Goal: Find specific page/section: Find specific page/section

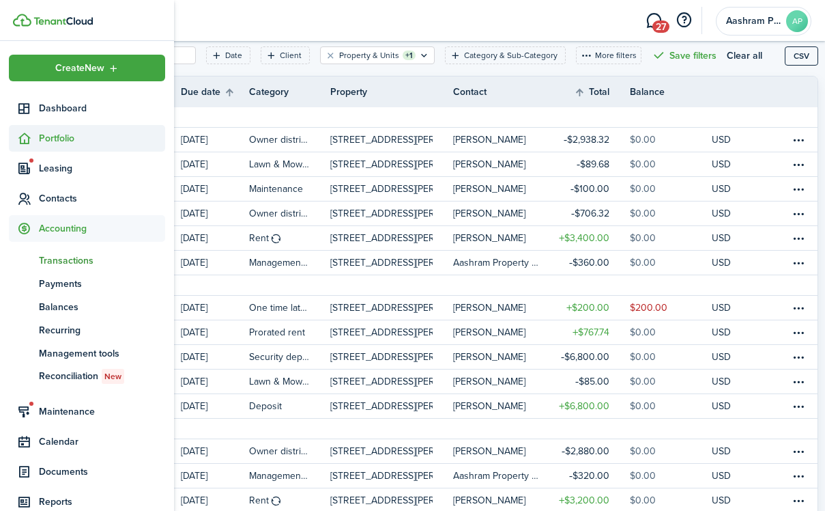
click at [56, 142] on span "Portfolio" at bounding box center [102, 138] width 126 height 14
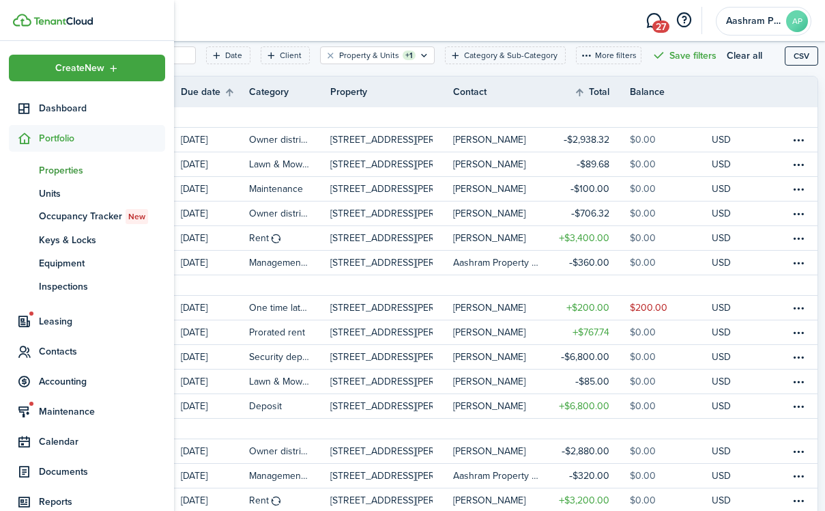
drag, startPoint x: 63, startPoint y: 169, endPoint x: 100, endPoint y: 168, distance: 36.2
click at [63, 169] on span "Properties" at bounding box center [102, 170] width 126 height 14
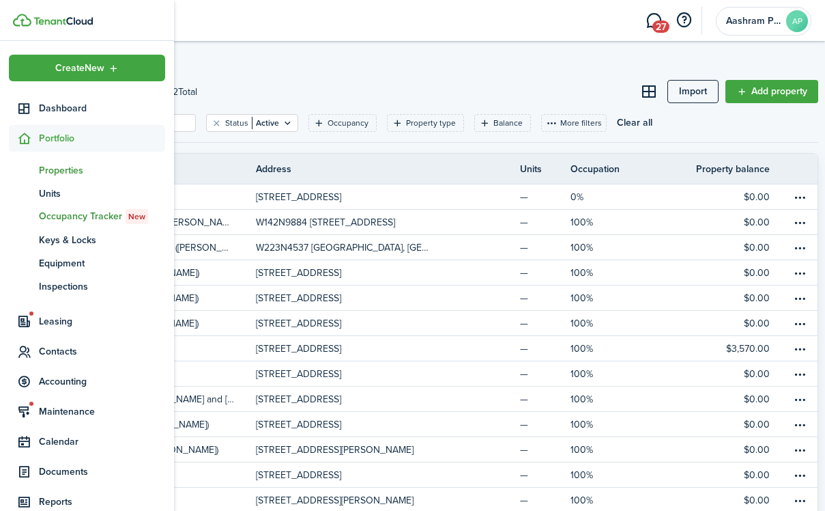
click at [63, 218] on span "Occupancy Tracker New" at bounding box center [102, 216] width 126 height 15
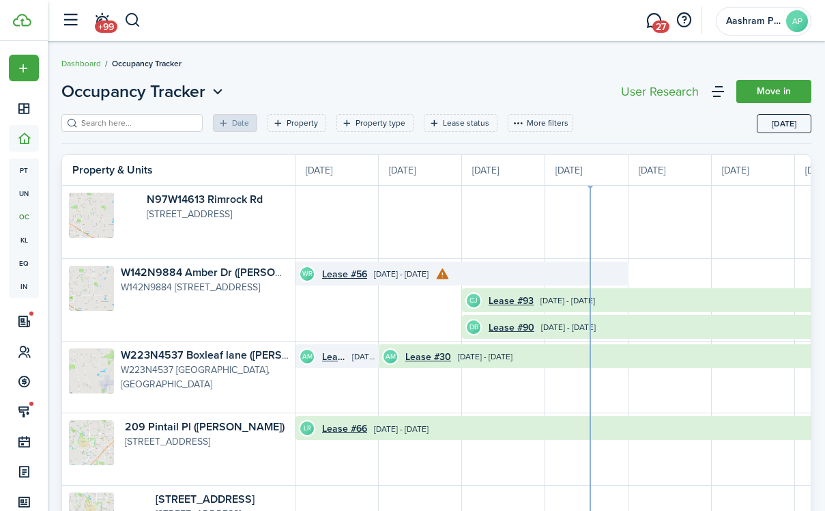
scroll to position [0, 250]
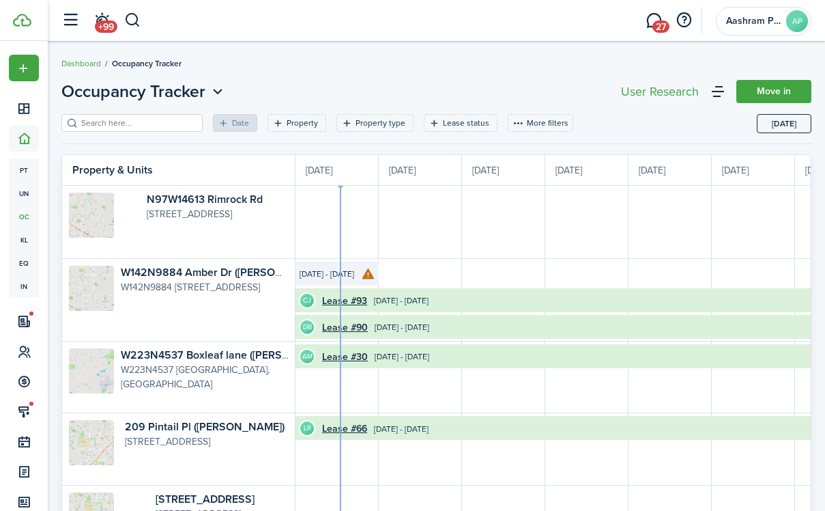
click at [119, 123] on input "search" at bounding box center [138, 123] width 120 height 13
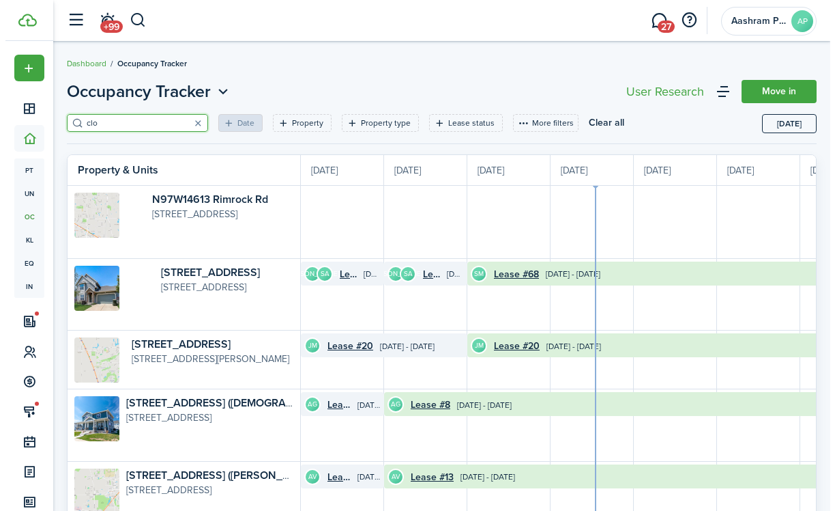
scroll to position [0, 250]
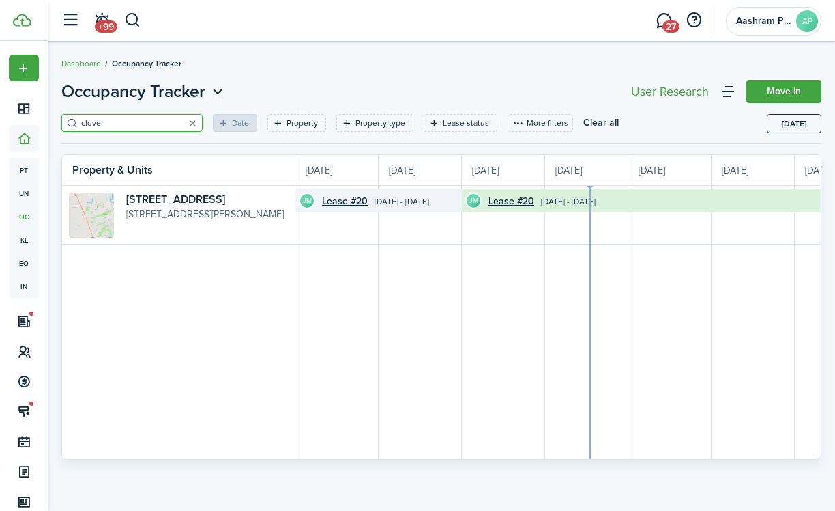
scroll to position [0, 250]
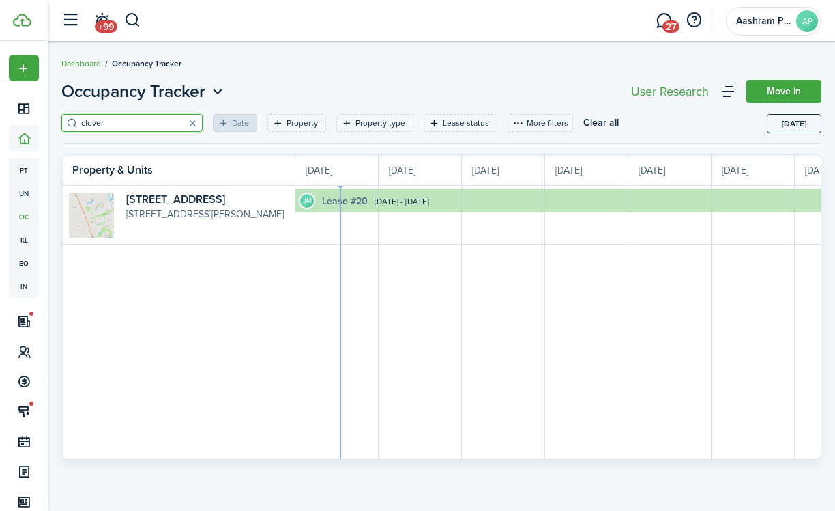
type input "clover"
click at [339, 202] on link "Lease #20" at bounding box center [345, 201] width 46 height 14
